Goal: Transaction & Acquisition: Download file/media

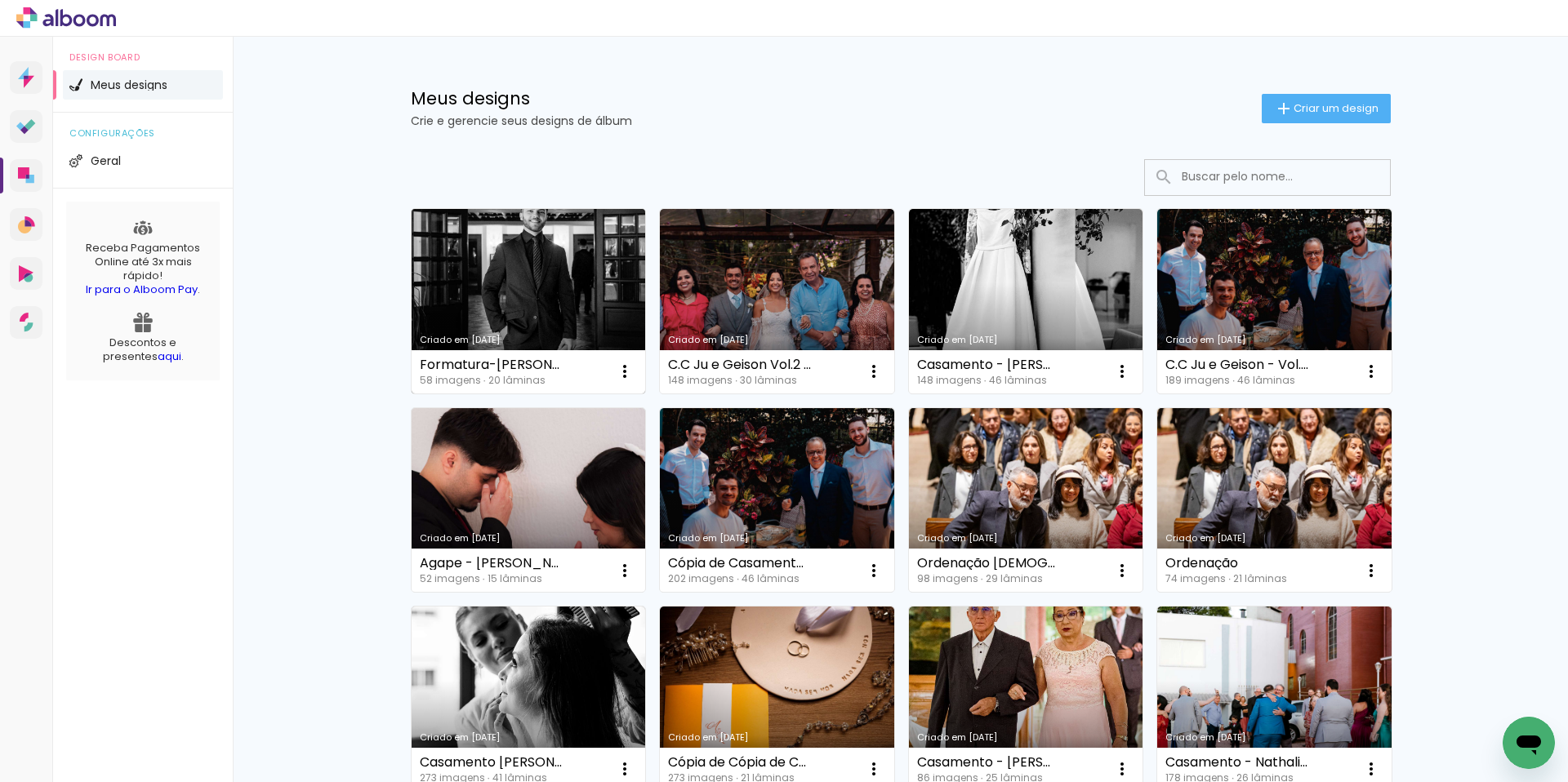
click at [489, 273] on link "Criado em [DATE]" at bounding box center [528, 301] width 234 height 185
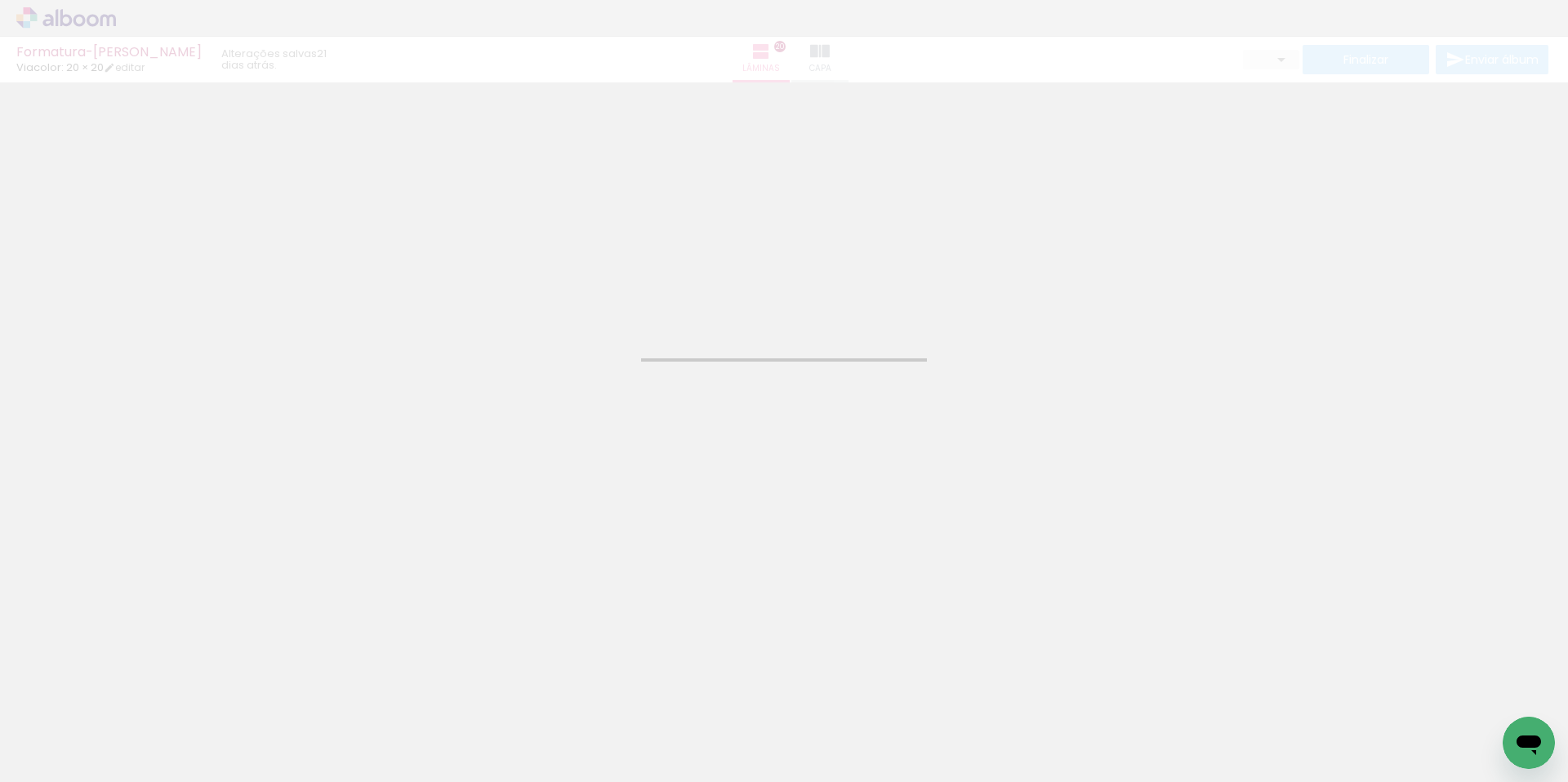
type input "JPG"
type input "Alta, 300 DPI"
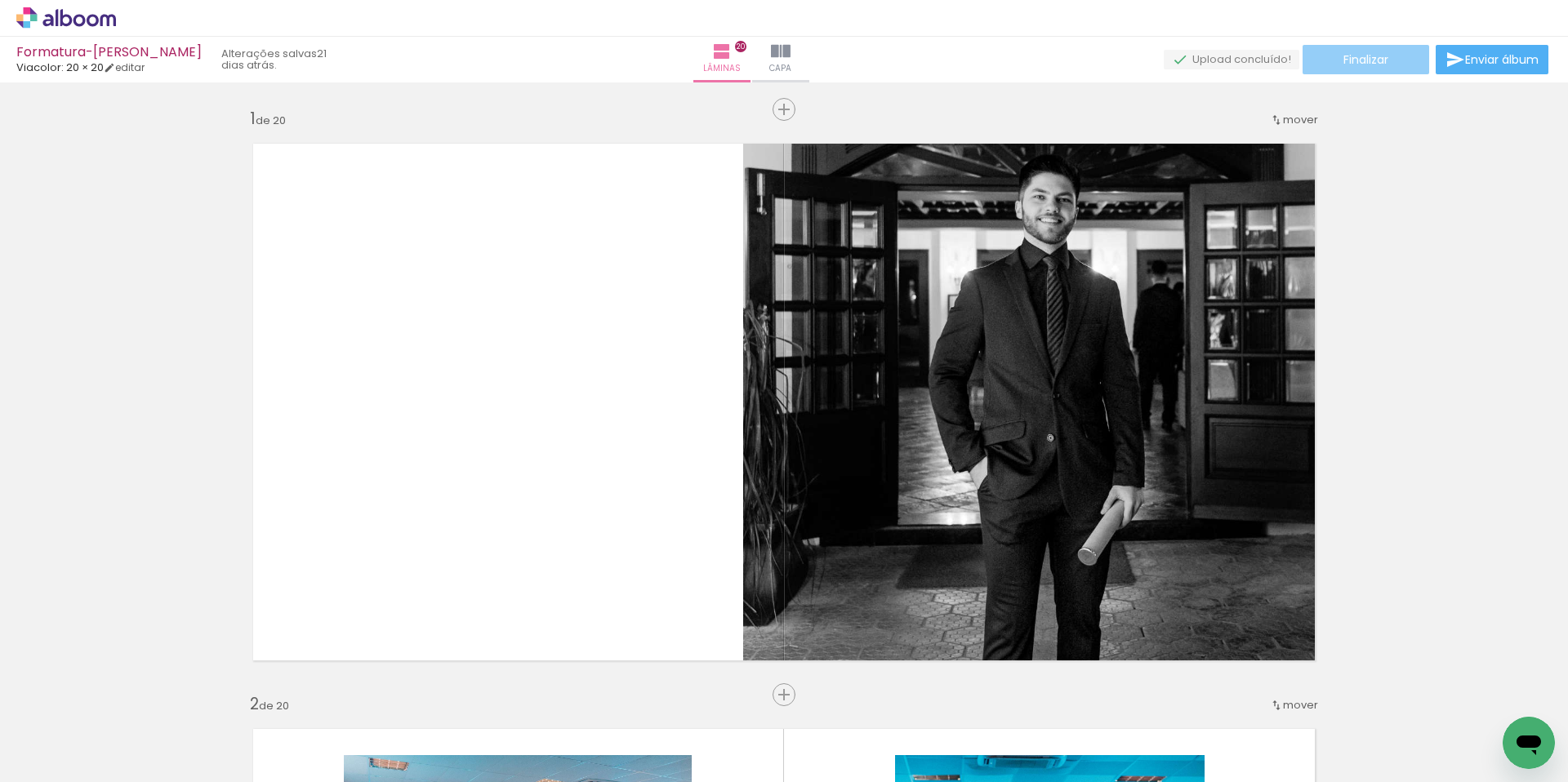
click at [1388, 61] on paper-button "Finalizar" at bounding box center [1366, 59] width 127 height 29
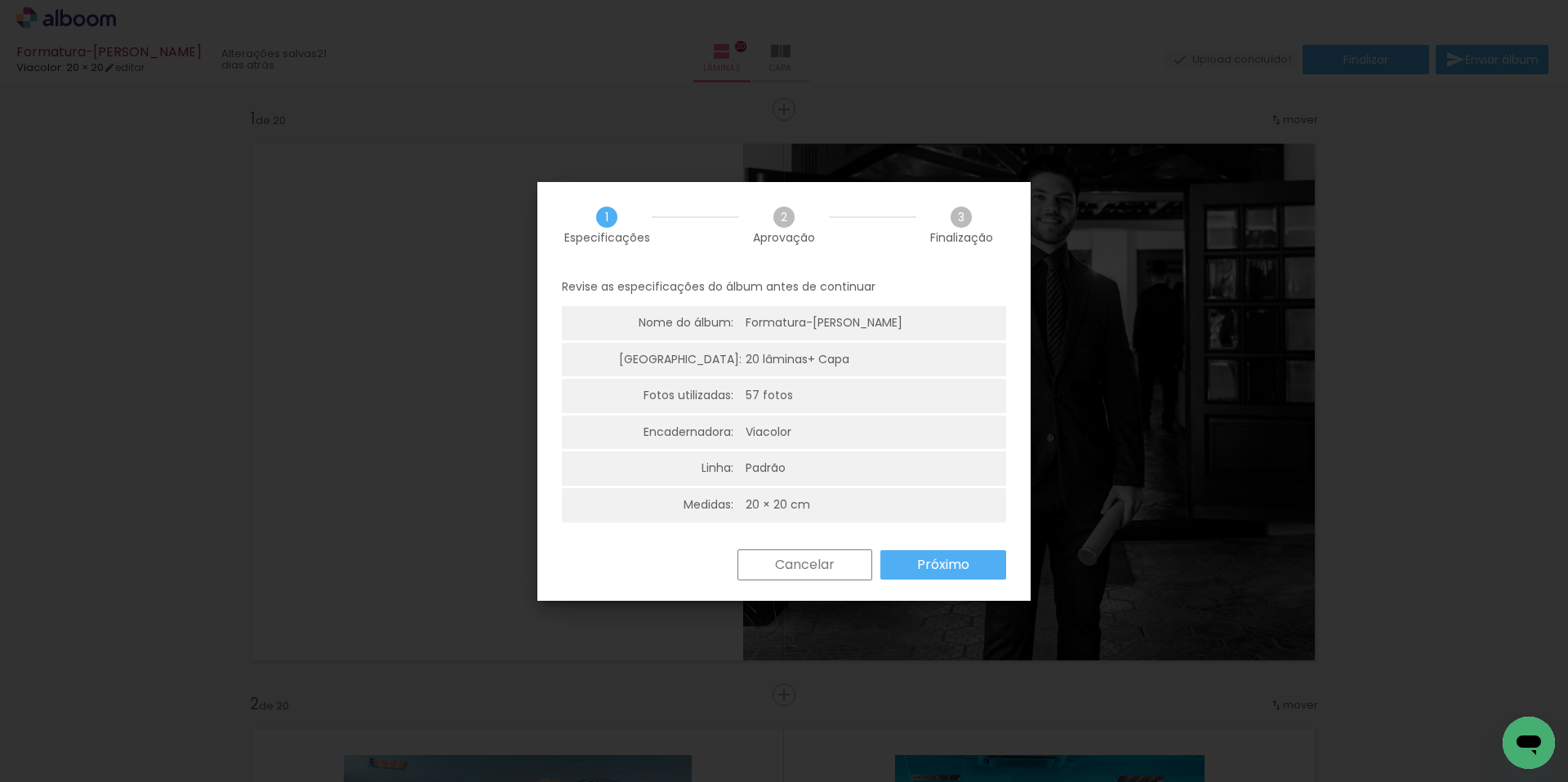
click at [0, 0] on slot "Próximo" at bounding box center [0, 0] width 0 height 0
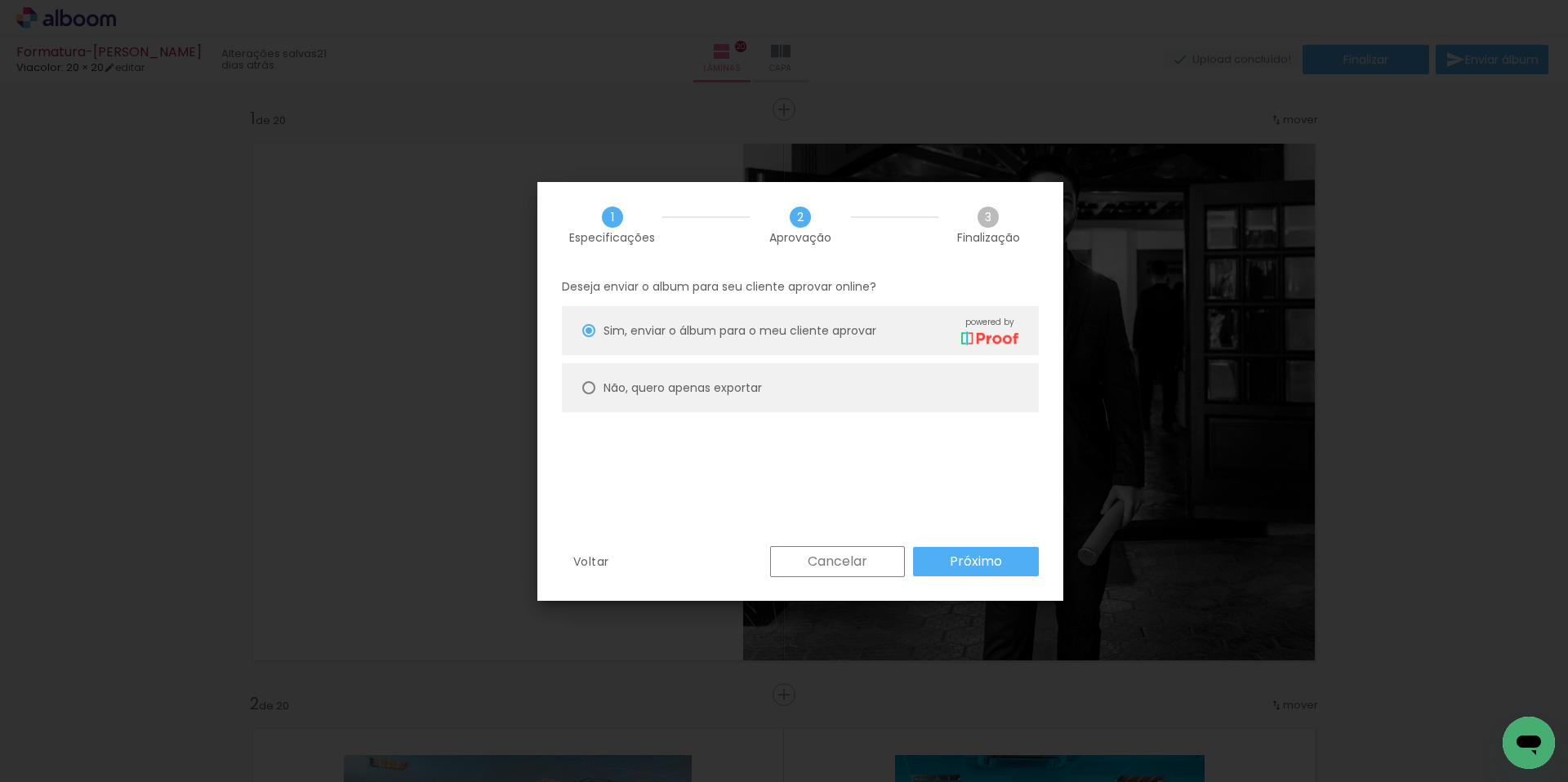
click at [0, 0] on paper-radio-button "Não, quero apenas exportar" at bounding box center [0, 0] width 0 height 0
type paper-radio-button "on"
click at [0, 0] on slot "Próximo" at bounding box center [0, 0] width 0 height 0
type input "Alta, 300 DPI"
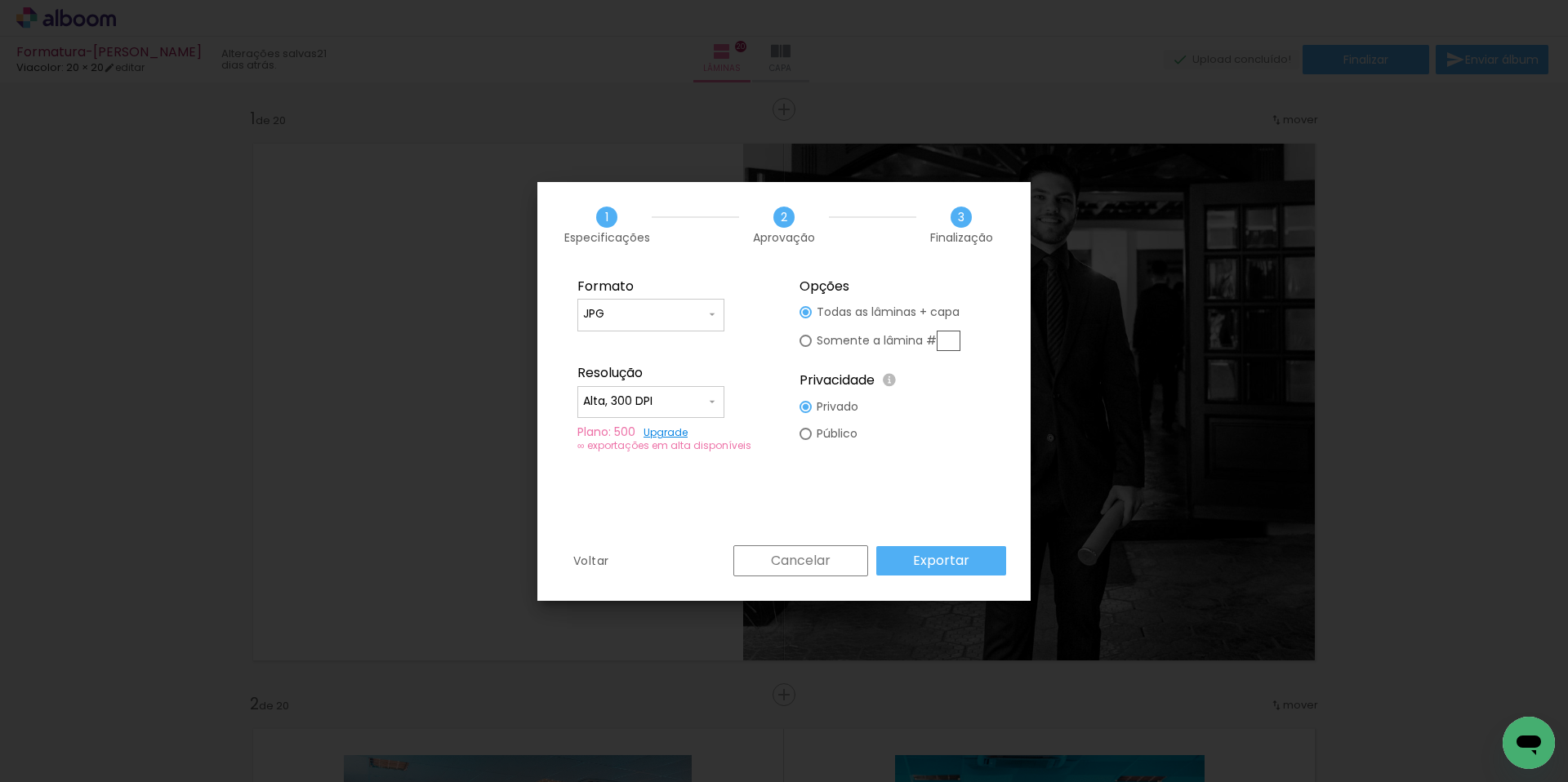
click at [760, 132] on iron-overlay-backdrop at bounding box center [784, 391] width 1568 height 782
